Goal: Navigation & Orientation: Find specific page/section

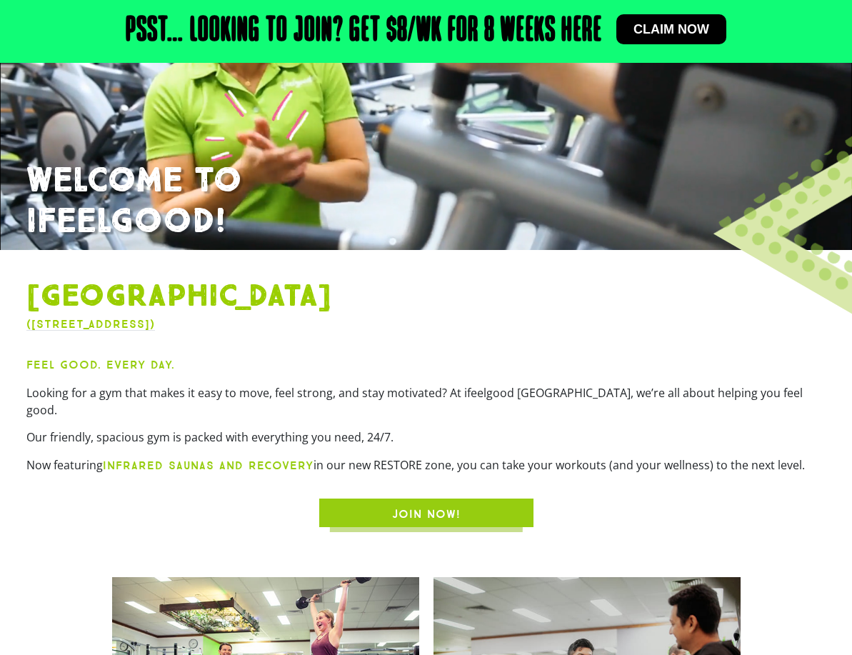
scroll to position [299, 0]
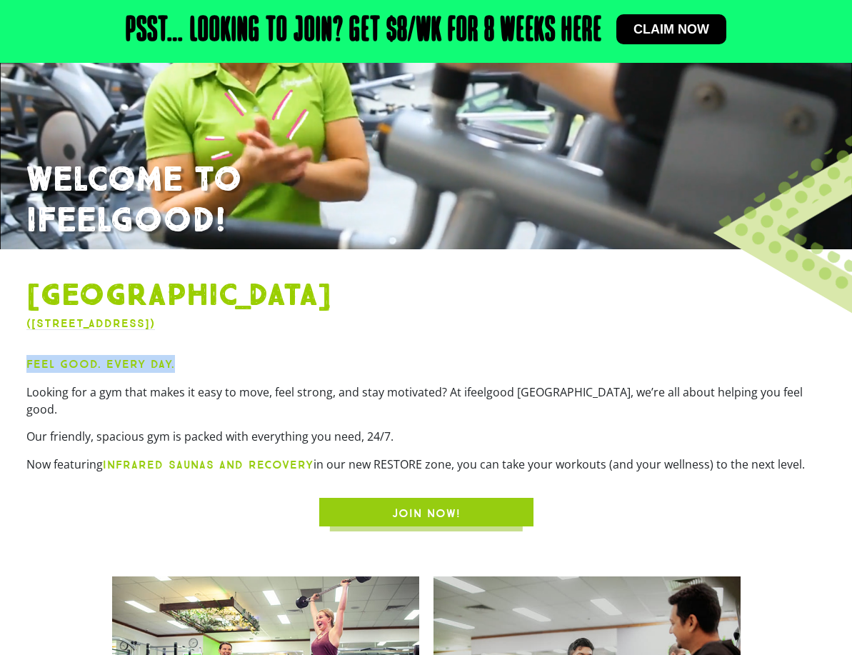
drag, startPoint x: 28, startPoint y: 363, endPoint x: 174, endPoint y: 364, distance: 145.8
click at [174, 364] on p "Feel Good. Every Day." at bounding box center [426, 364] width 800 height 18
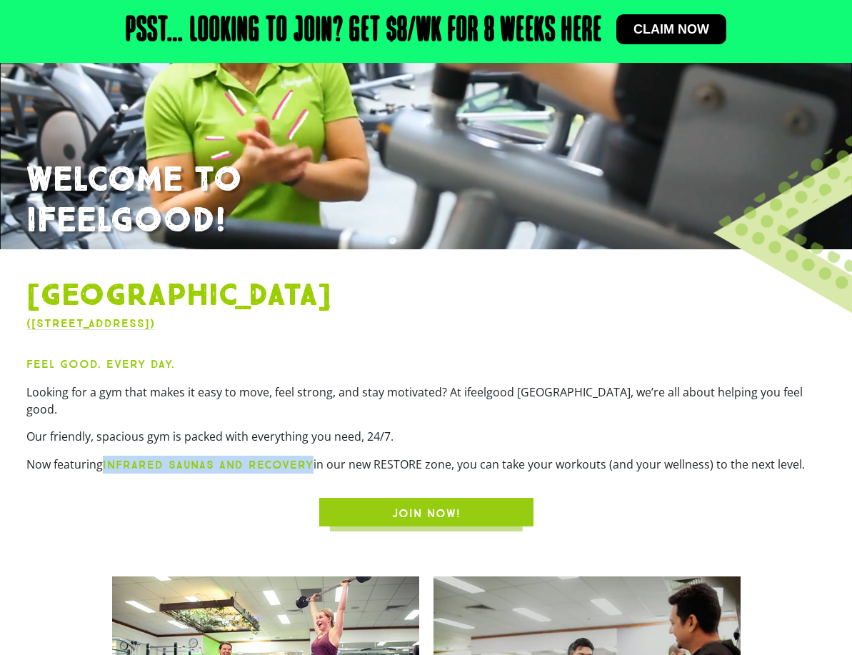
drag, startPoint x: 102, startPoint y: 446, endPoint x: 313, endPoint y: 452, distance: 210.9
click at [313, 456] on p "Now featuring infrared saunas and recovery in our new RESTORE zone, you can tak…" at bounding box center [426, 465] width 800 height 18
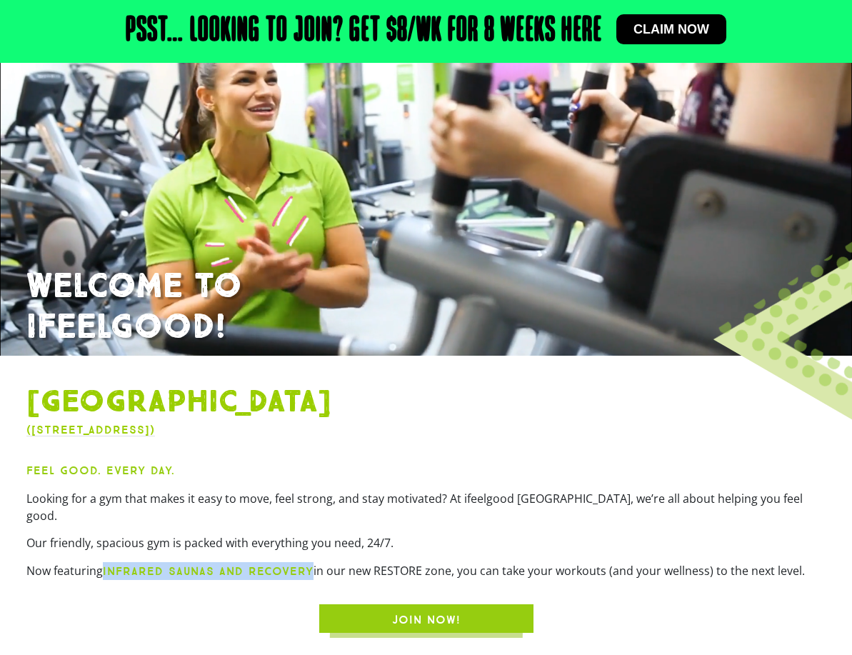
scroll to position [0, 0]
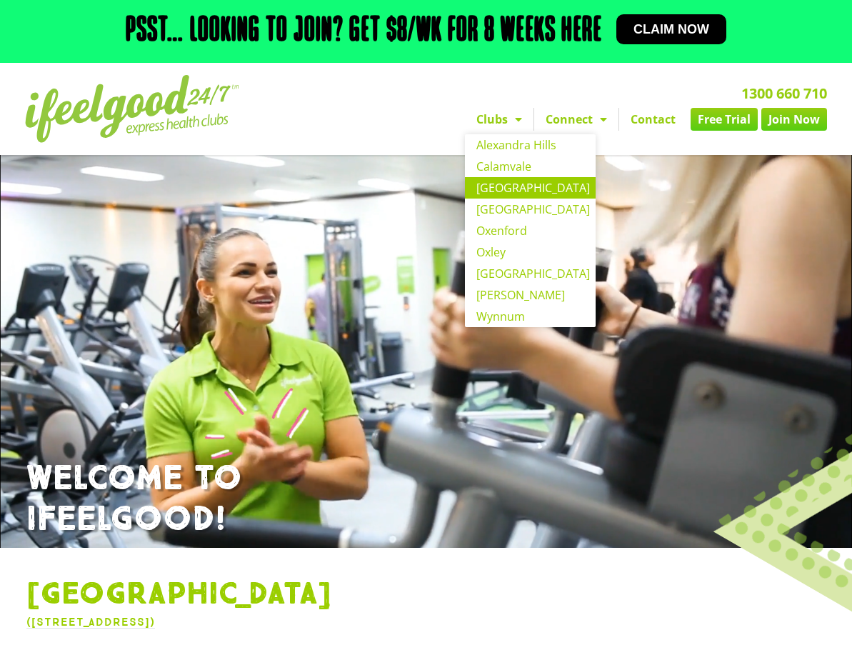
click at [497, 189] on link "[GEOGRAPHIC_DATA]" at bounding box center [530, 187] width 131 height 21
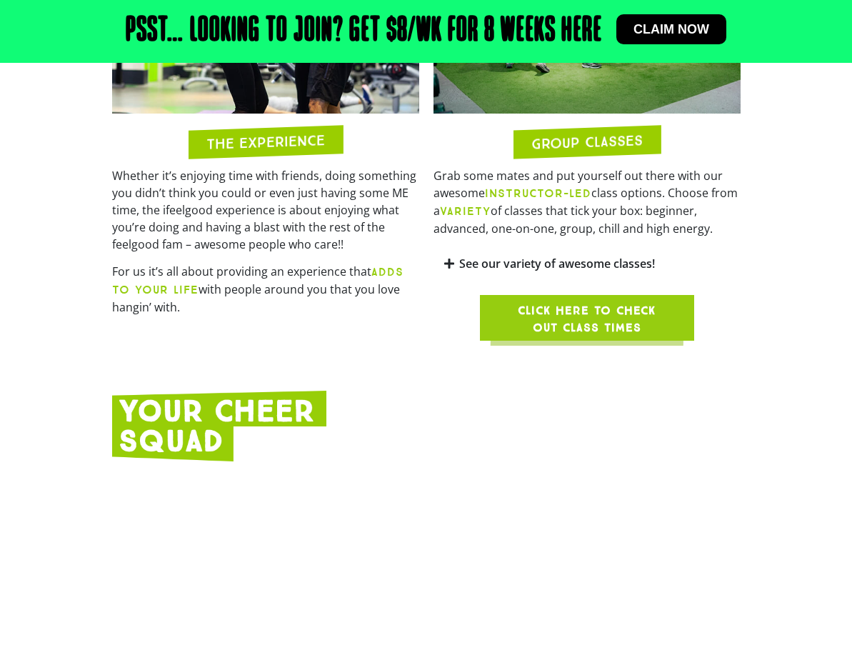
scroll to position [1358, 0]
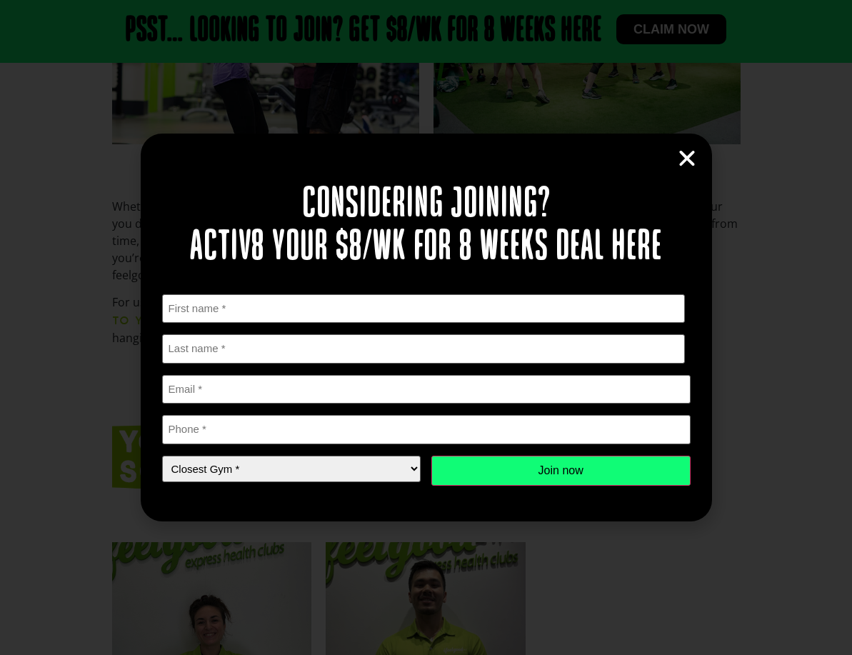
click at [685, 154] on icon "Close" at bounding box center [687, 158] width 21 height 21
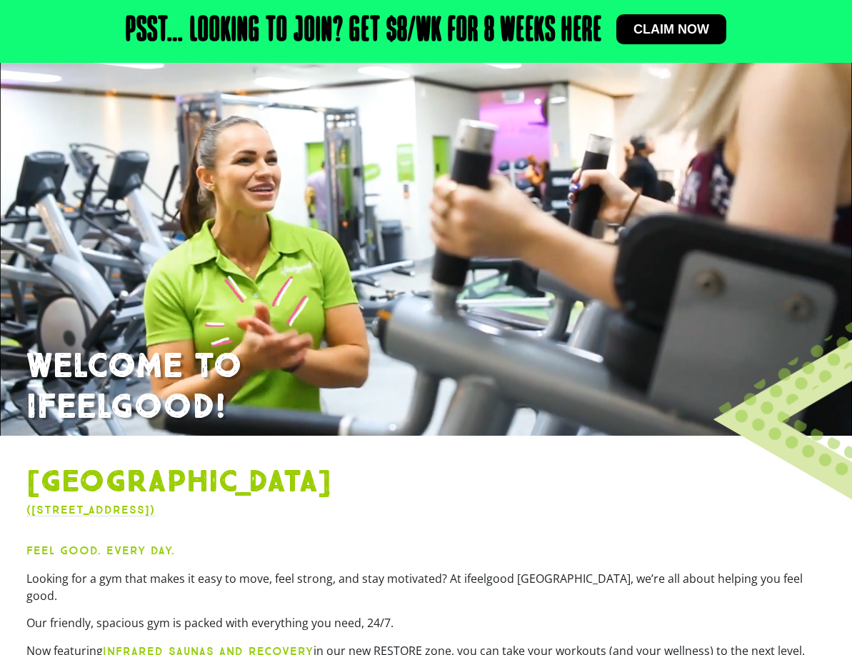
scroll to position [143, 0]
